Goal: Check status: Check status

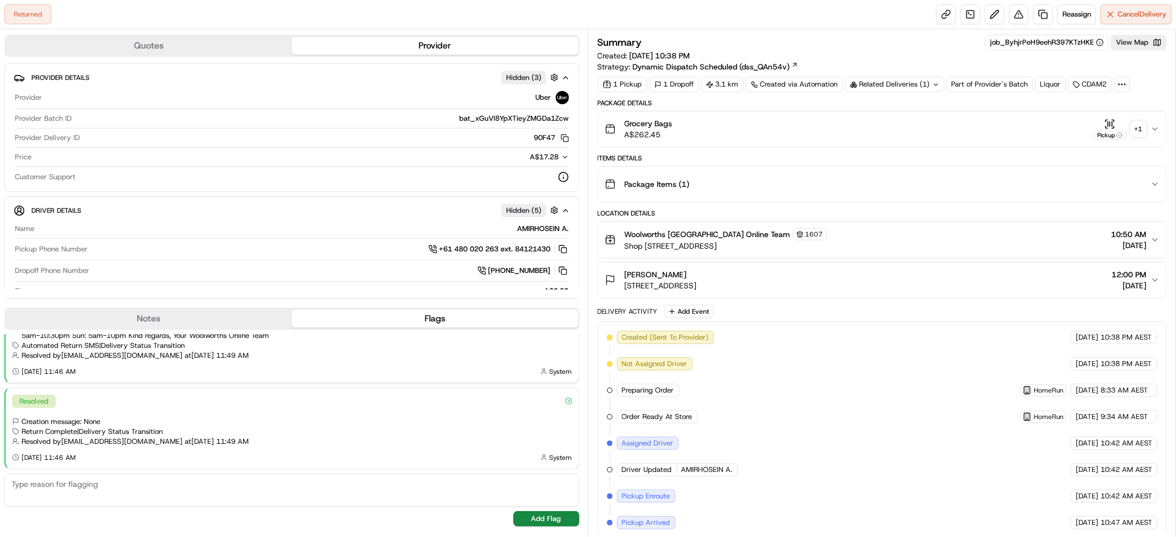
click at [945, 92] on div "Related Deliveries (1)" at bounding box center [895, 84] width 99 height 15
click at [956, 137] on span "ord_ByhjrPeH9eehR397KTzHKE" at bounding box center [955, 132] width 104 height 10
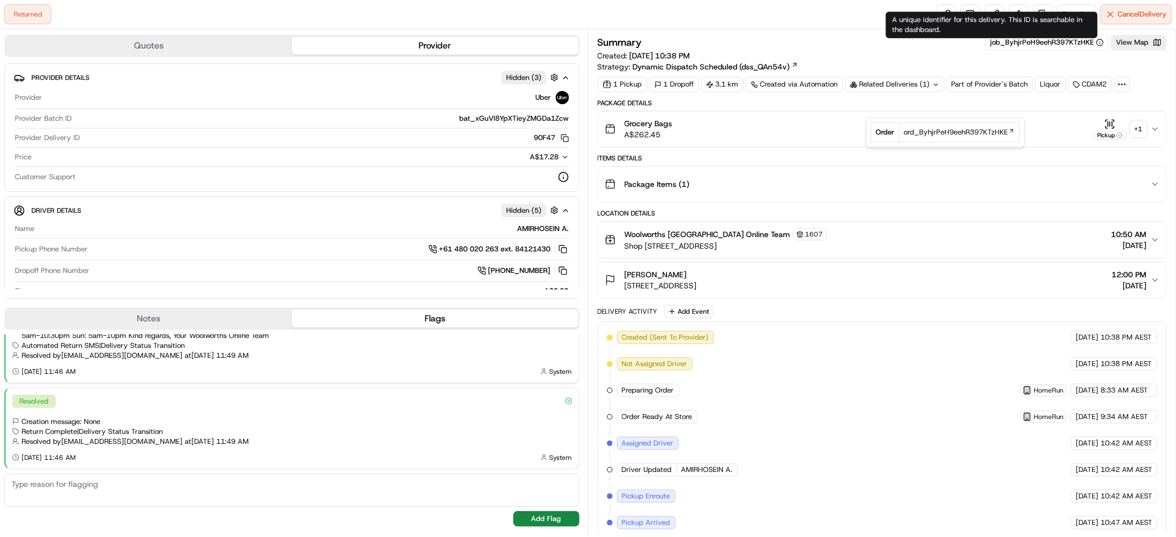
click at [1021, 47] on div "job_ByhjrPeH9eehR397KTzHKE" at bounding box center [1048, 43] width 114 height 10
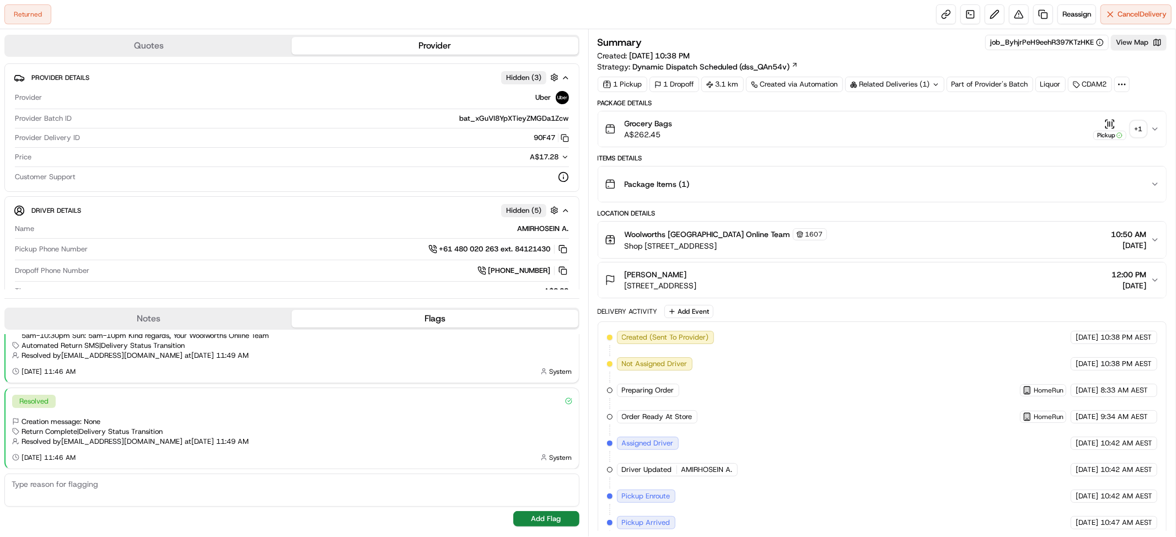
click at [945, 92] on div "Related Deliveries (1)" at bounding box center [895, 84] width 99 height 15
click at [956, 137] on span "ord_ByhjrPeH9eehR397KTzHKE" at bounding box center [955, 132] width 104 height 10
click at [945, 92] on div "Related Deliveries (1)" at bounding box center [895, 84] width 99 height 15
click at [971, 135] on span "ord_ByhjrPeH9eehR397KTzHKE" at bounding box center [955, 132] width 104 height 10
